Goal: Task Accomplishment & Management: Complete application form

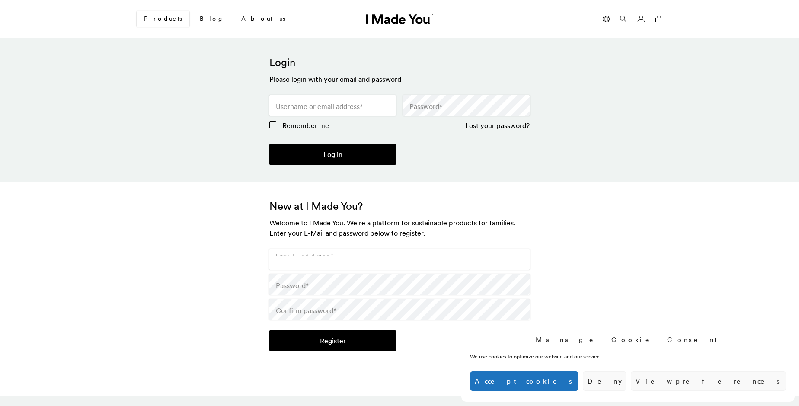
click at [399, 259] on input "Email address *" at bounding box center [399, 259] width 260 height 21
type input "[EMAIL_ADDRESS][DOMAIN_NAME]"
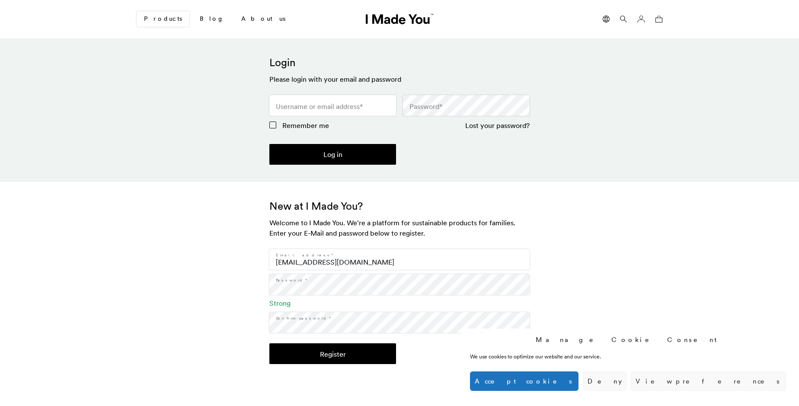
click at [332, 354] on button "Register" at bounding box center [332, 353] width 127 height 21
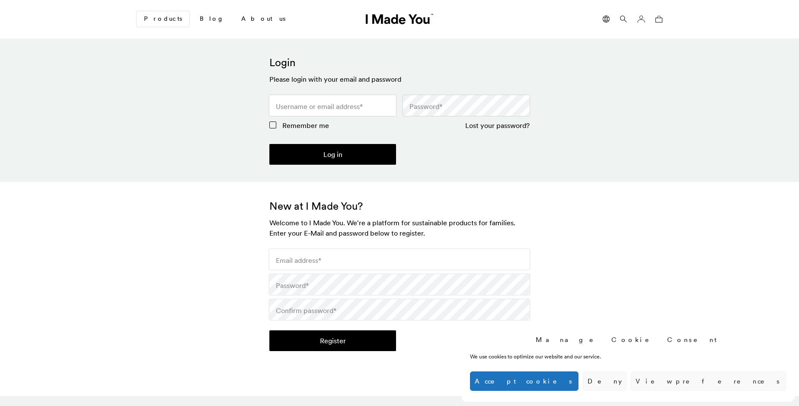
scroll to position [257, 0]
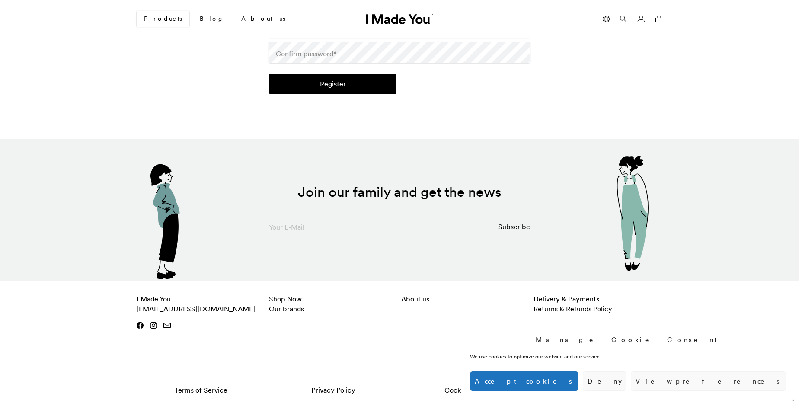
click at [399, 224] on input "Your E-Mail" at bounding box center [399, 224] width 261 height 17
type input "[EMAIL_ADDRESS][DOMAIN_NAME]"
click at [514, 226] on button "Subscribe" at bounding box center [514, 226] width 32 height 17
